Goal: Find specific page/section: Find specific page/section

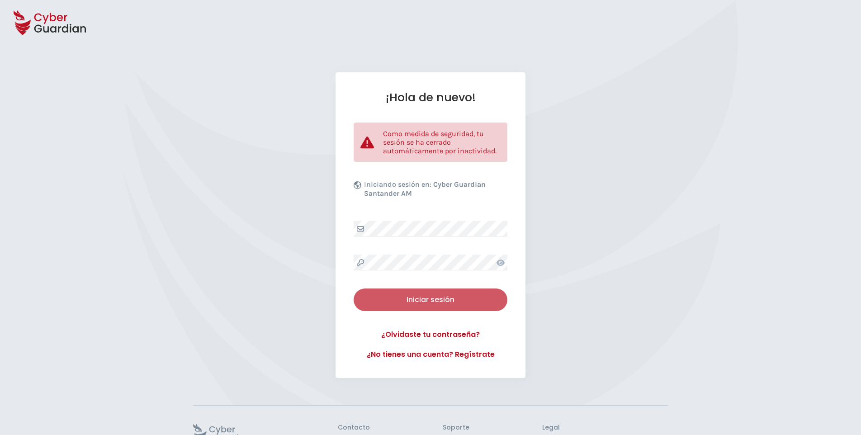
click at [409, 304] on div "Iniciar sesión" at bounding box center [431, 299] width 140 height 11
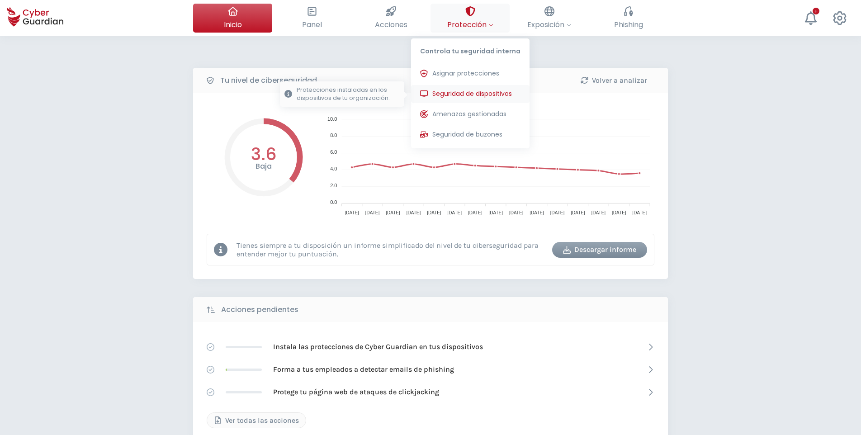
click at [489, 92] on span "Seguridad de dispositivos" at bounding box center [472, 93] width 80 height 9
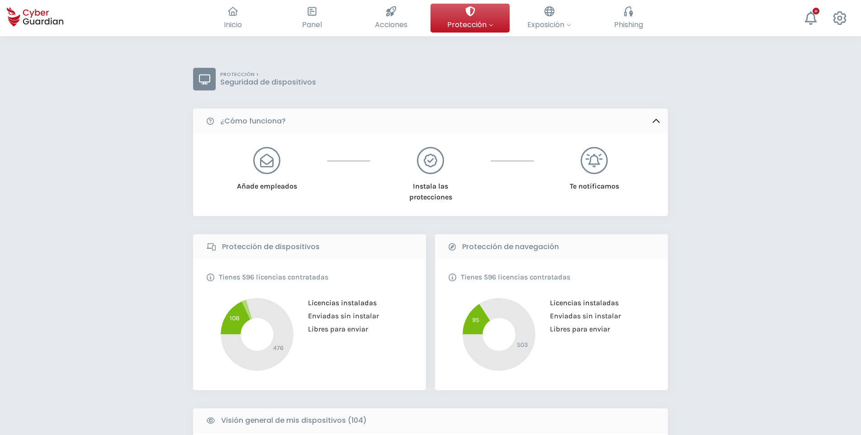
scroll to position [136, 0]
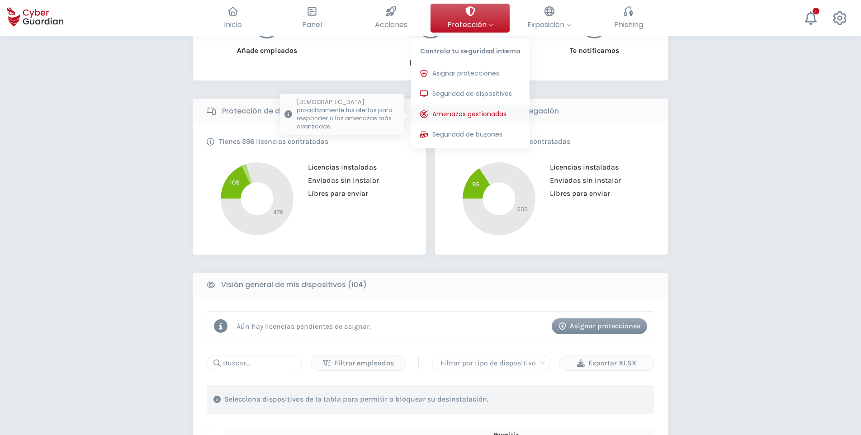
click at [489, 113] on span "Amenazas gestionadas" at bounding box center [469, 113] width 74 height 9
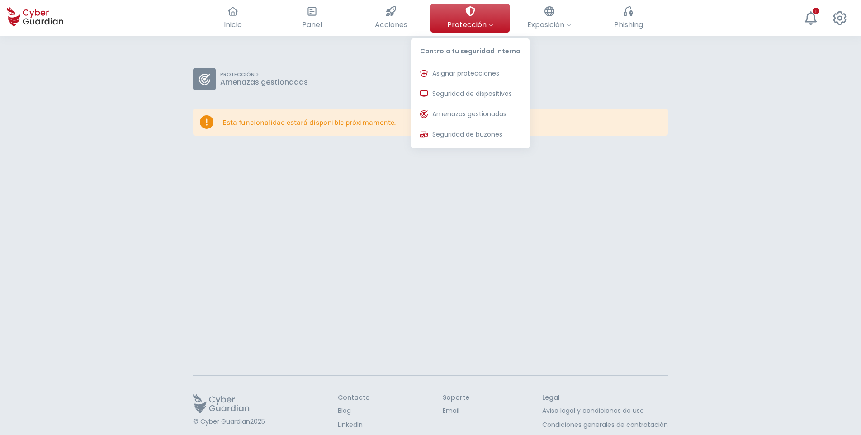
click at [487, 24] on span "Protección" at bounding box center [470, 24] width 46 height 11
click at [477, 90] on span "Seguridad de dispositivos" at bounding box center [472, 93] width 80 height 9
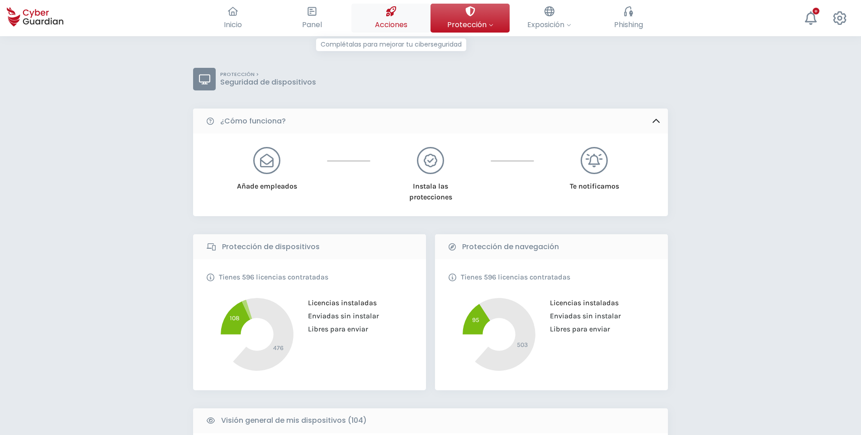
click at [403, 7] on button "Acciones Complétalas para mejorar tu ciberseguridad" at bounding box center [390, 18] width 79 height 29
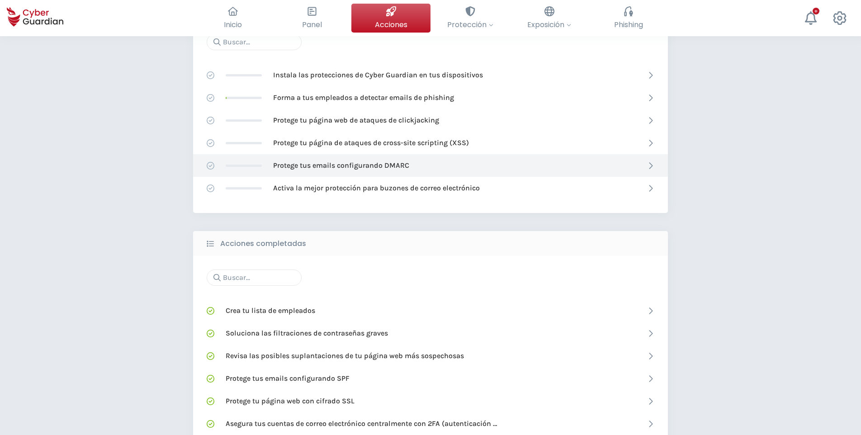
scroll to position [271, 0]
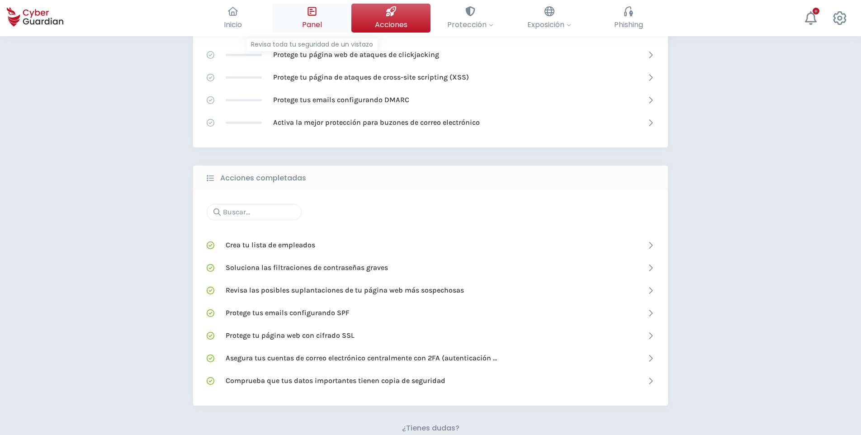
click at [313, 15] on icon at bounding box center [312, 11] width 9 height 9
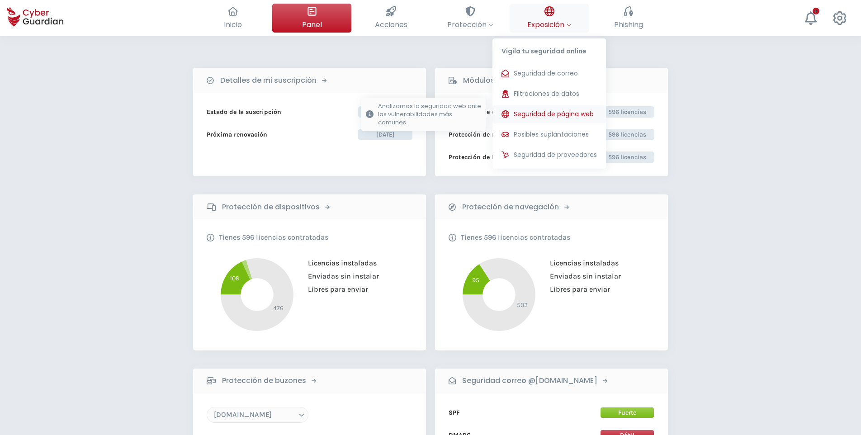
click at [533, 114] on span "Seguridad de página web" at bounding box center [554, 113] width 80 height 9
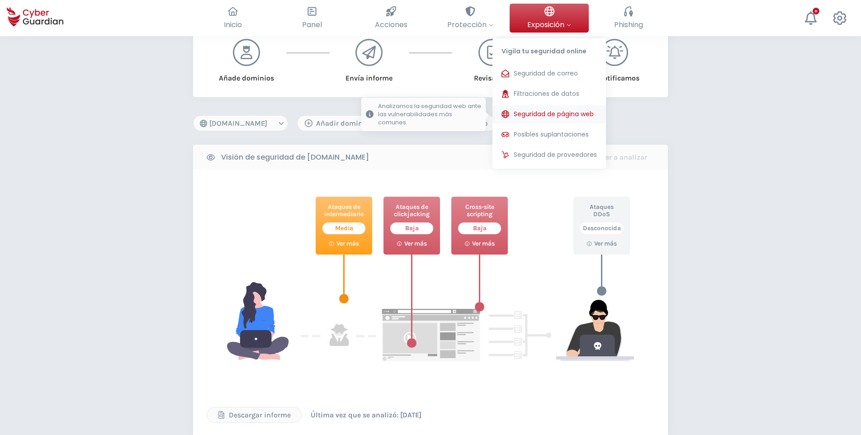
scroll to position [226, 0]
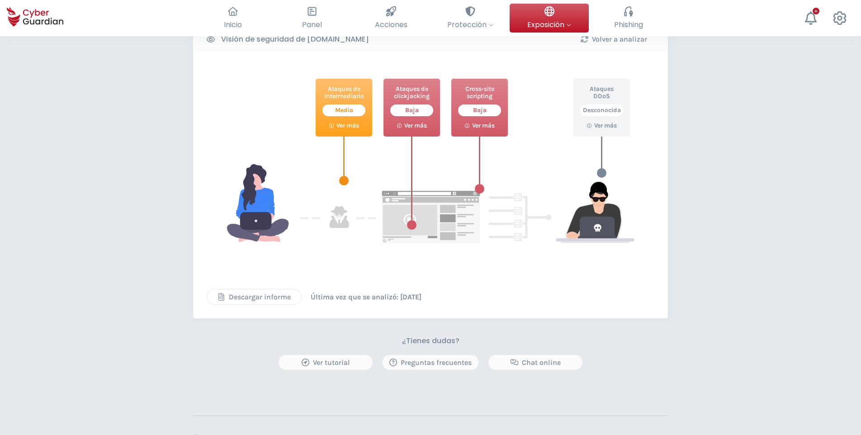
click at [267, 301] on div "Descargar informe" at bounding box center [254, 297] width 81 height 11
